Goal: Task Accomplishment & Management: Use online tool/utility

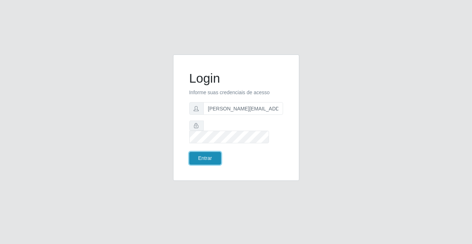
click at [215, 155] on button "Entrar" at bounding box center [205, 158] width 32 height 13
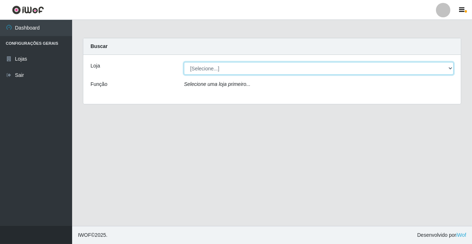
click at [202, 69] on select "[Selecione...] Rede Potiguar 2 - Macaíba" at bounding box center [319, 68] width 270 height 13
select select "101"
click at [184, 62] on select "[Selecione...] Rede Potiguar 2 - Macaíba" at bounding box center [319, 68] width 270 height 13
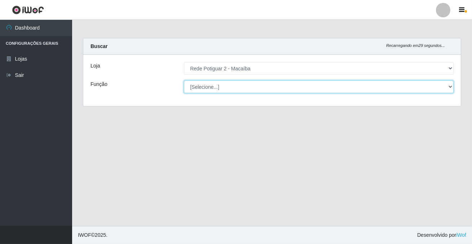
click at [207, 84] on select "[Selecione...] ASG ASG + ASG ++ Auxiliar de Estoque Balconista Embalador Reposi…" at bounding box center [319, 86] width 270 height 13
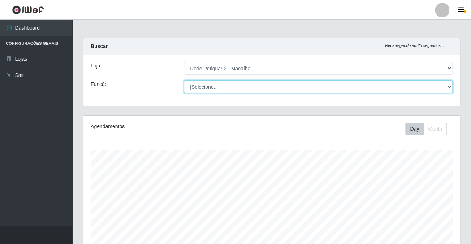
scroll to position [150, 376]
select select "1"
click at [184, 80] on select "[Selecione...] ASG ASG + ASG ++ Auxiliar de Estoque Balconista Embalador Reposi…" at bounding box center [318, 86] width 268 height 13
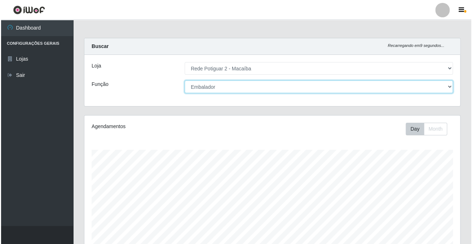
scroll to position [164, 0]
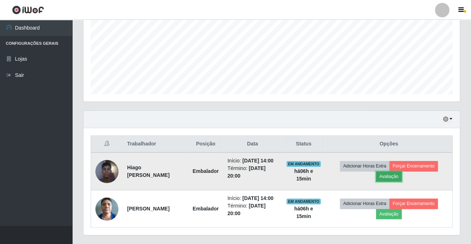
click at [390, 176] on button "Avaliação" at bounding box center [389, 176] width 26 height 10
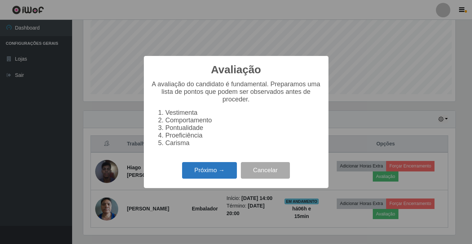
scroll to position [150, 372]
click at [211, 174] on button "Próximo →" at bounding box center [209, 170] width 55 height 17
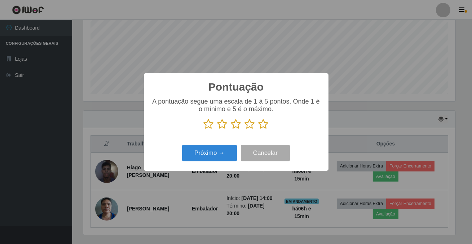
scroll to position [360712, 360489]
drag, startPoint x: 261, startPoint y: 125, endPoint x: 204, endPoint y: 144, distance: 60.5
click at [261, 126] on icon at bounding box center [264, 124] width 10 height 11
click at [259, 130] on input "radio" at bounding box center [259, 130] width 0 height 0
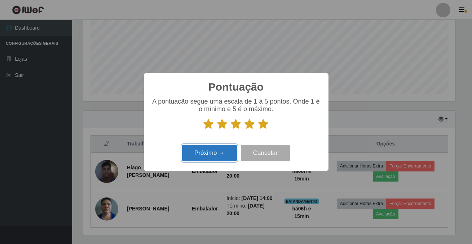
click at [204, 151] on button "Próximo →" at bounding box center [209, 153] width 55 height 17
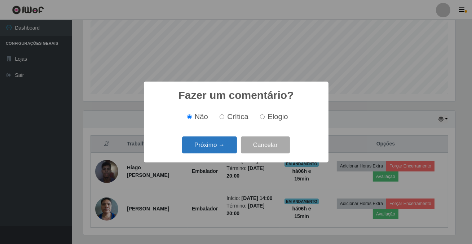
click at [205, 147] on button "Próximo →" at bounding box center [209, 144] width 55 height 17
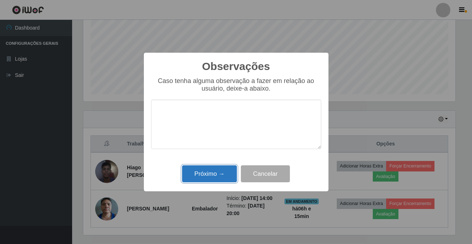
click at [211, 175] on button "Próximo →" at bounding box center [209, 173] width 55 height 17
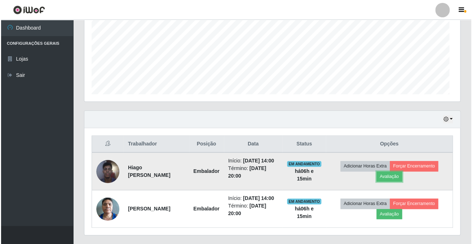
scroll to position [150, 376]
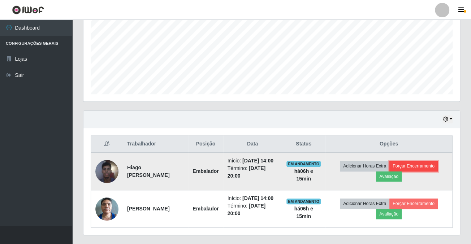
click at [423, 167] on button "Forçar Encerramento" at bounding box center [413, 166] width 48 height 10
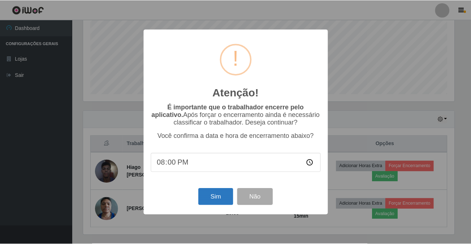
scroll to position [150, 372]
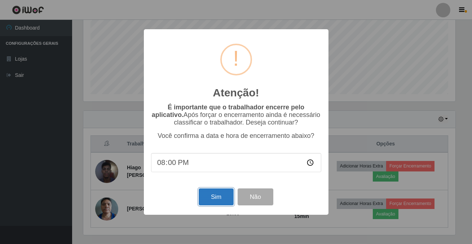
click at [213, 194] on button "Sim" at bounding box center [216, 196] width 35 height 17
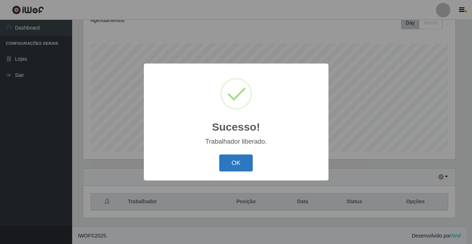
click at [227, 164] on button "OK" at bounding box center [236, 162] width 34 height 17
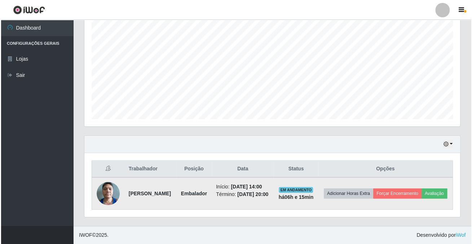
scroll to position [150, 376]
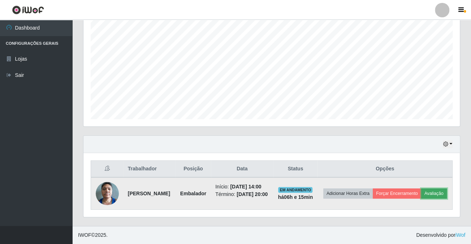
click at [421, 197] on button "Avaliação" at bounding box center [434, 193] width 26 height 10
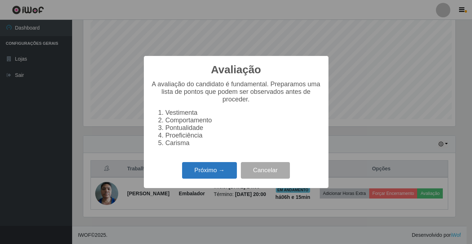
scroll to position [150, 372]
click at [220, 179] on button "Próximo →" at bounding box center [209, 170] width 55 height 17
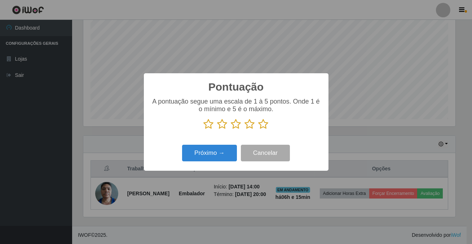
scroll to position [360712, 360489]
drag, startPoint x: 260, startPoint y: 128, endPoint x: 232, endPoint y: 144, distance: 32.5
click at [261, 128] on icon at bounding box center [264, 124] width 10 height 11
click at [259, 130] on input "radio" at bounding box center [259, 130] width 0 height 0
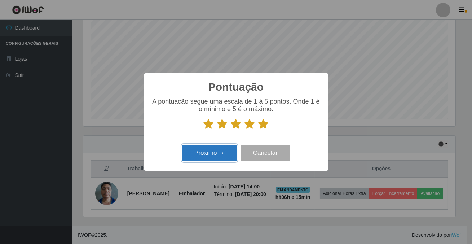
click at [224, 152] on button "Próximo →" at bounding box center [209, 153] width 55 height 17
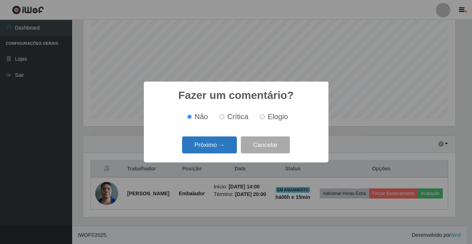
click at [224, 152] on button "Próximo →" at bounding box center [209, 144] width 55 height 17
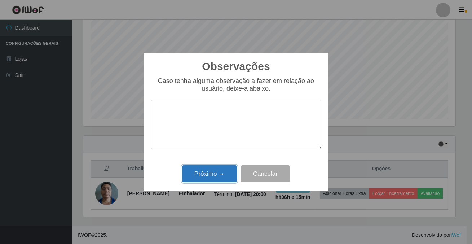
click at [224, 173] on button "Próximo →" at bounding box center [209, 173] width 55 height 17
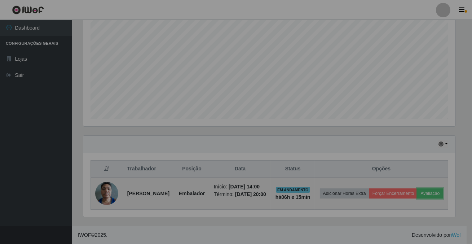
scroll to position [150, 376]
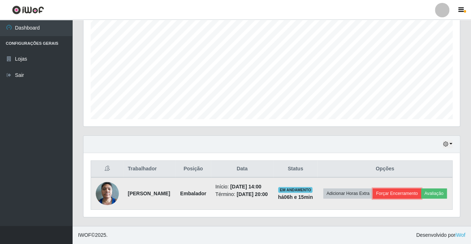
click at [421, 188] on button "Forçar Encerramento" at bounding box center [396, 193] width 48 height 10
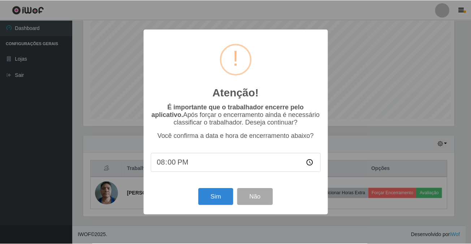
scroll to position [150, 372]
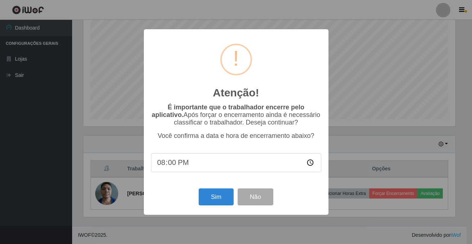
click at [234, 197] on div "Sim Não" at bounding box center [236, 197] width 170 height 21
click at [232, 197] on button "Sim" at bounding box center [216, 196] width 35 height 17
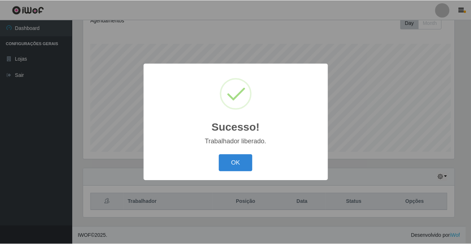
scroll to position [0, 0]
click at [233, 163] on button "OK" at bounding box center [236, 162] width 34 height 17
